Goal: Information Seeking & Learning: Learn about a topic

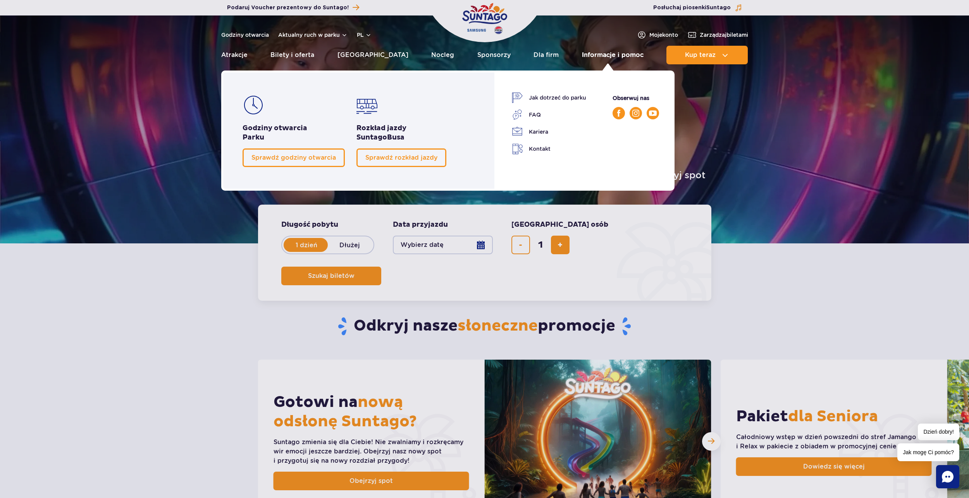
click at [615, 57] on link "Informacje i pomoc" at bounding box center [613, 55] width 62 height 19
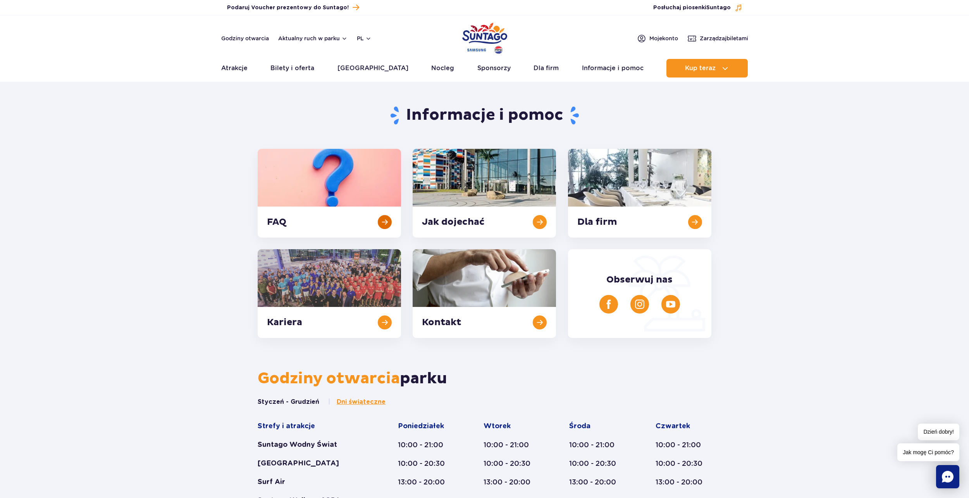
click at [305, 185] on link at bounding box center [329, 193] width 143 height 89
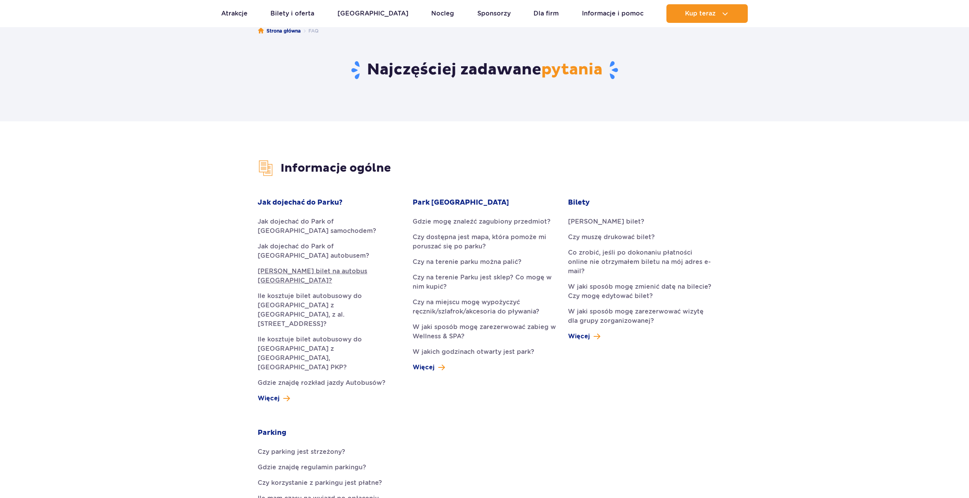
scroll to position [77, 0]
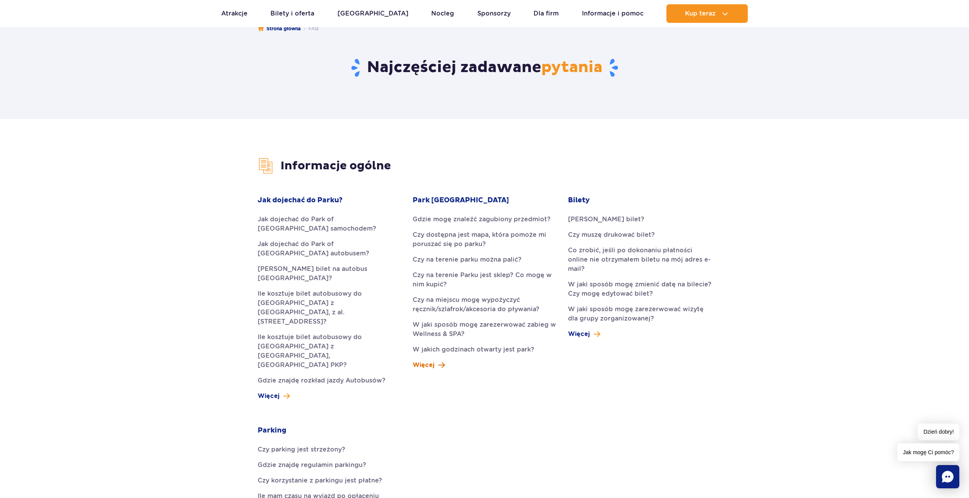
click at [439, 361] on span at bounding box center [441, 364] width 7 height 9
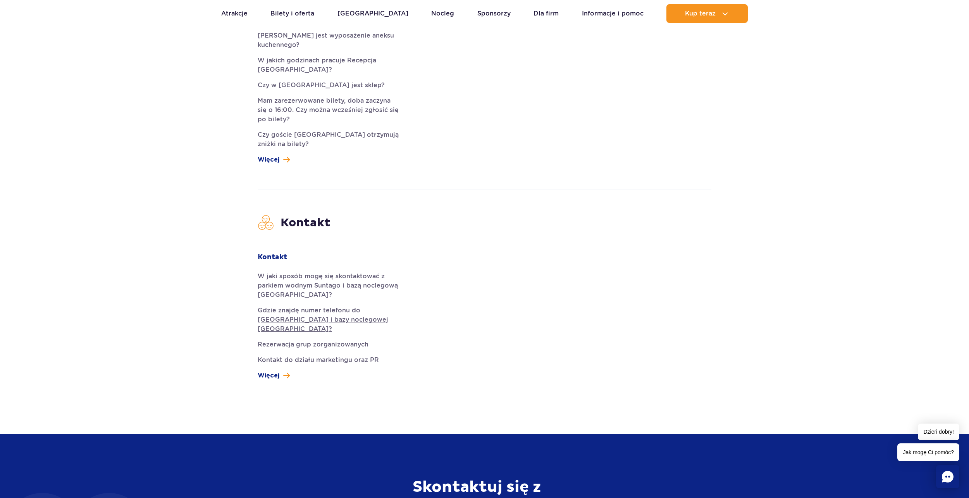
scroll to position [2246, 0]
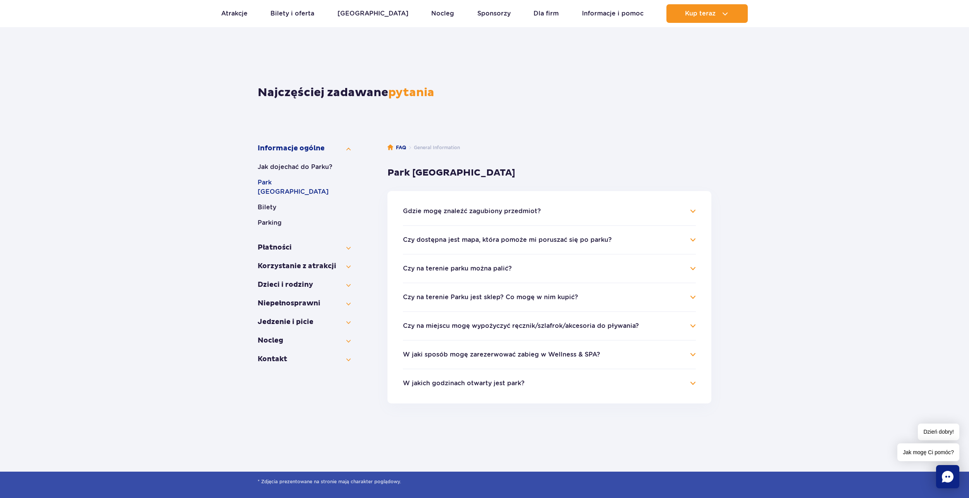
scroll to position [39, 0]
